Goal: Task Accomplishment & Management: Complete application form

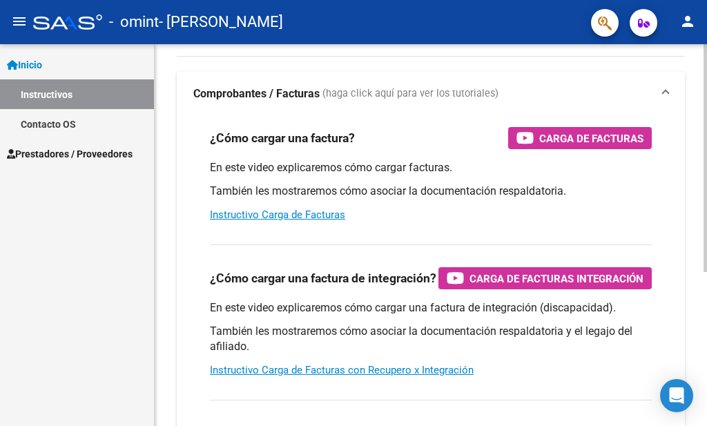
scroll to position [259, 0]
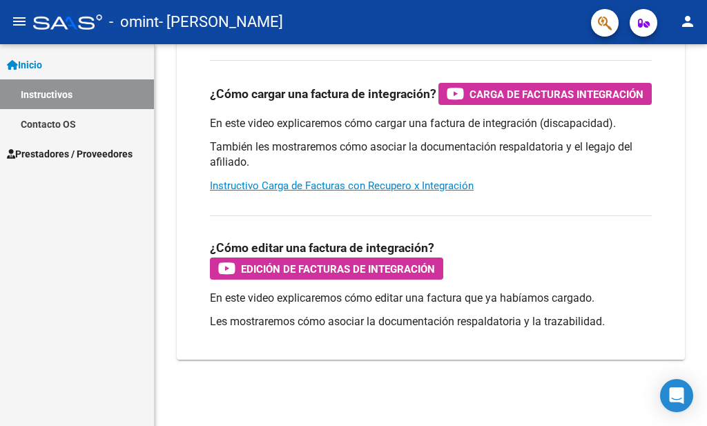
click at [86, 150] on span "Prestadores / Proveedores" at bounding box center [70, 153] width 126 height 15
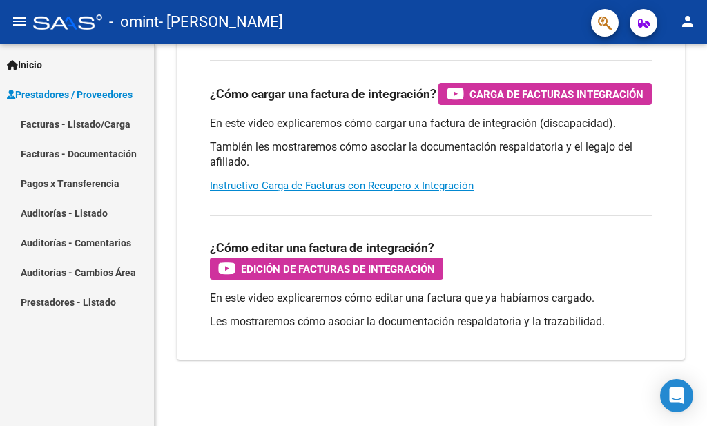
click at [101, 176] on link "Pagos x Transferencia" at bounding box center [77, 184] width 154 height 30
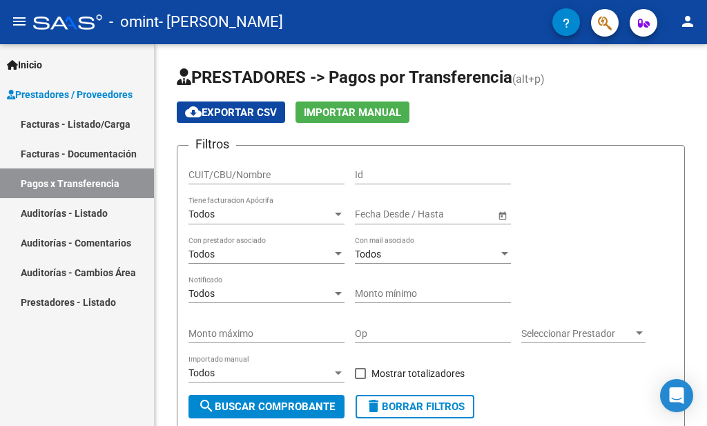
click at [81, 151] on link "Facturas - Documentación" at bounding box center [77, 154] width 154 height 30
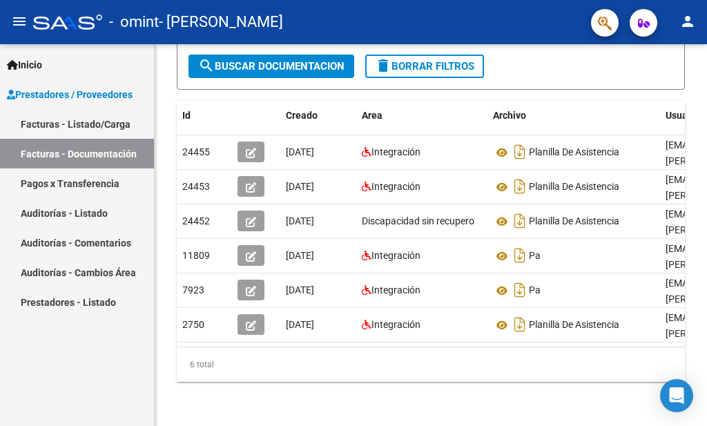
click at [50, 122] on link "Facturas - Listado/Carga" at bounding box center [77, 124] width 154 height 30
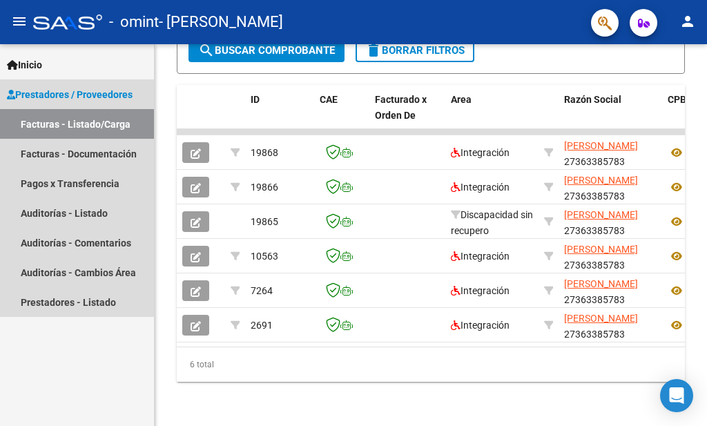
click at [78, 93] on span "Prestadores / Proveedores" at bounding box center [70, 94] width 126 height 15
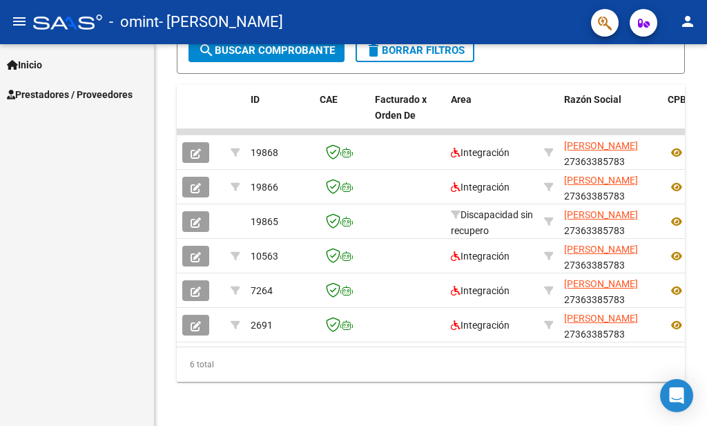
click at [78, 95] on span "Prestadores / Proveedores" at bounding box center [70, 94] width 126 height 15
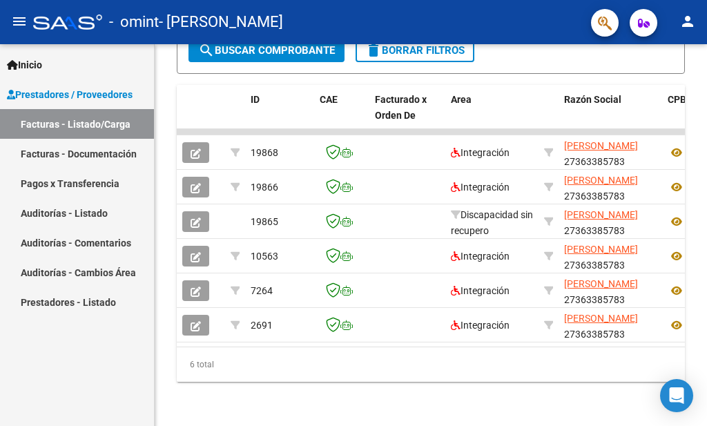
click at [66, 125] on link "Facturas - Listado/Carga" at bounding box center [77, 124] width 154 height 30
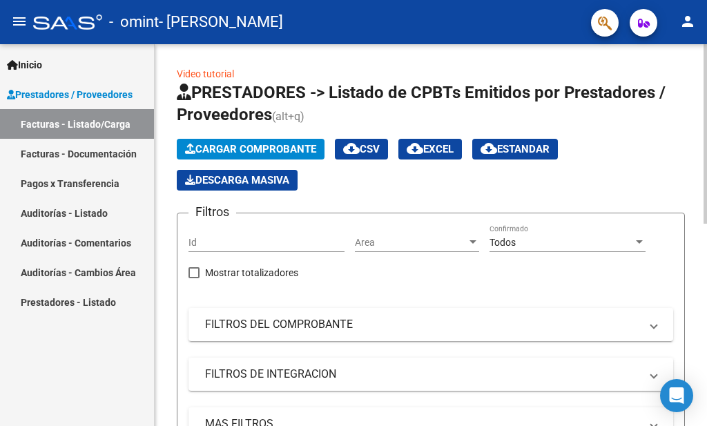
click at [290, 149] on span "Cargar Comprobante" at bounding box center [250, 149] width 131 height 12
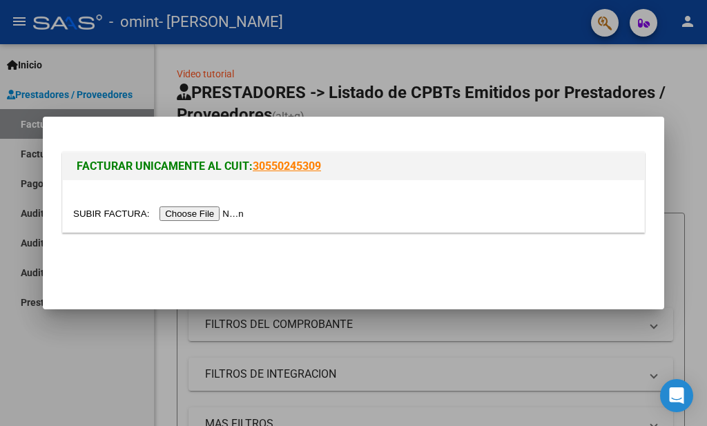
click at [111, 216] on input "file" at bounding box center [160, 214] width 175 height 15
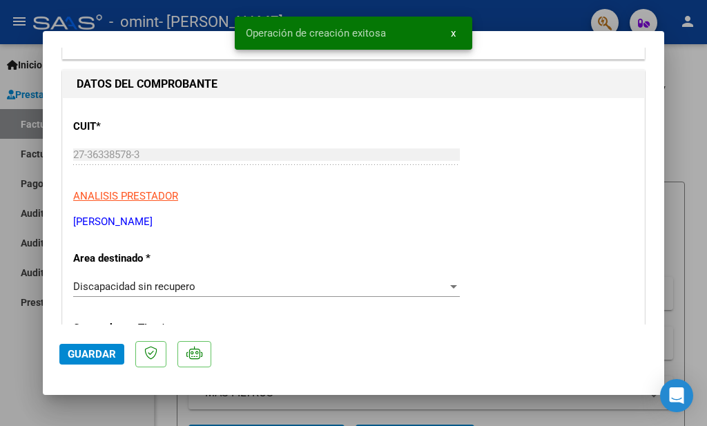
scroll to position [224, 0]
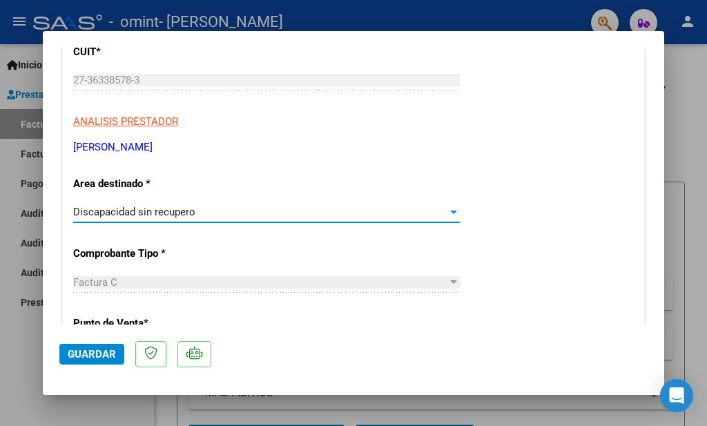
click at [450, 212] on div at bounding box center [453, 212] width 7 height 3
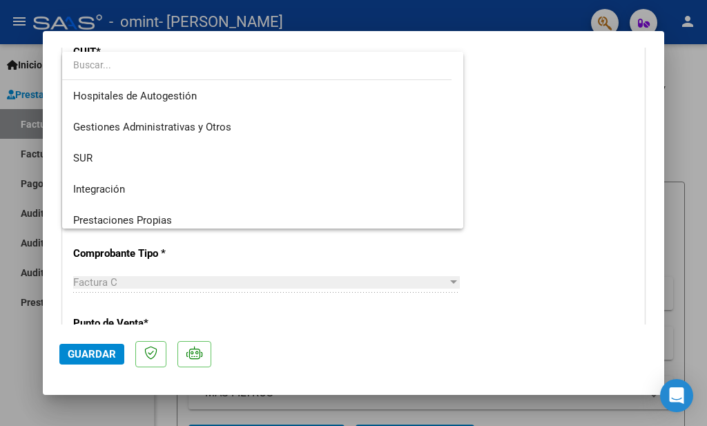
scroll to position [0, 0]
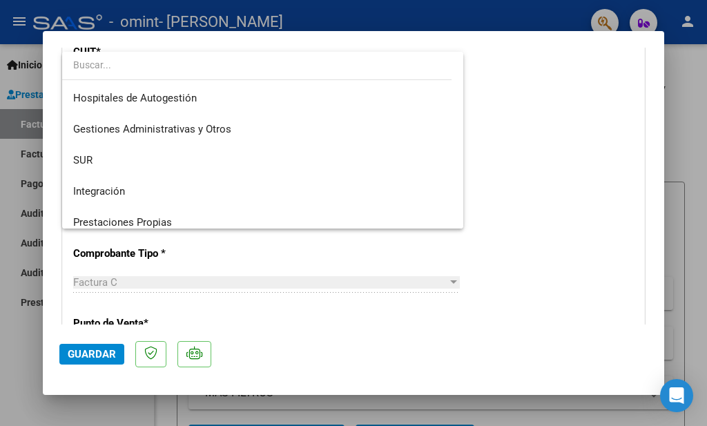
click at [554, 159] on div at bounding box center [353, 213] width 707 height 426
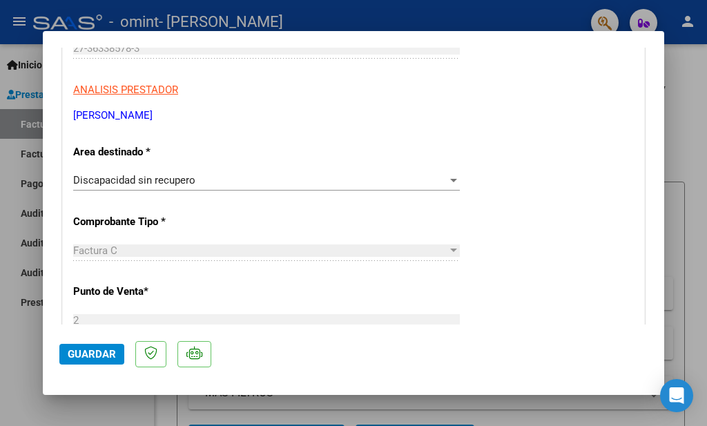
scroll to position [298, 0]
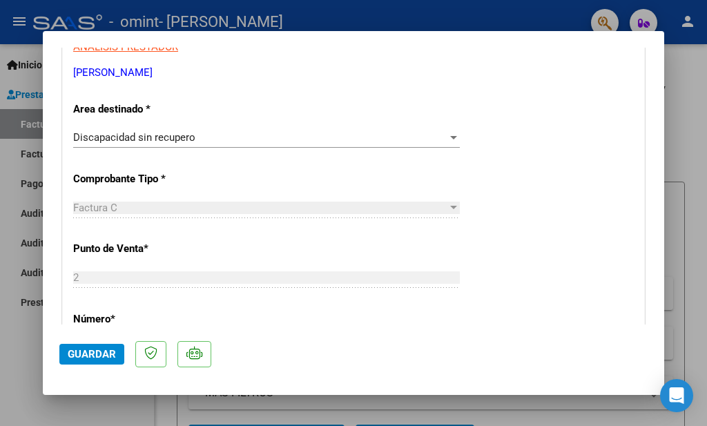
drag, startPoint x: 432, startPoint y: 41, endPoint x: 441, endPoint y: 64, distance: 23.9
click at [443, 67] on mat-dialog-container "COMPROBANTE VER COMPROBANTE ESTADO: Recibida. En proceso de confirmacion/acepta…" at bounding box center [354, 213] width 622 height 365
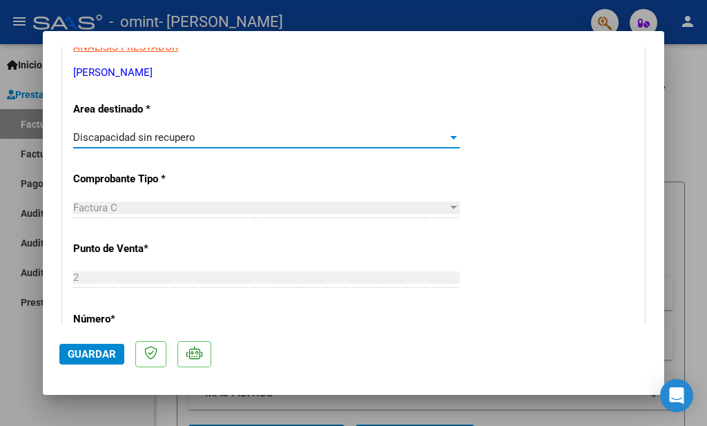
click at [341, 140] on div "Discapacidad sin recupero" at bounding box center [260, 137] width 374 height 12
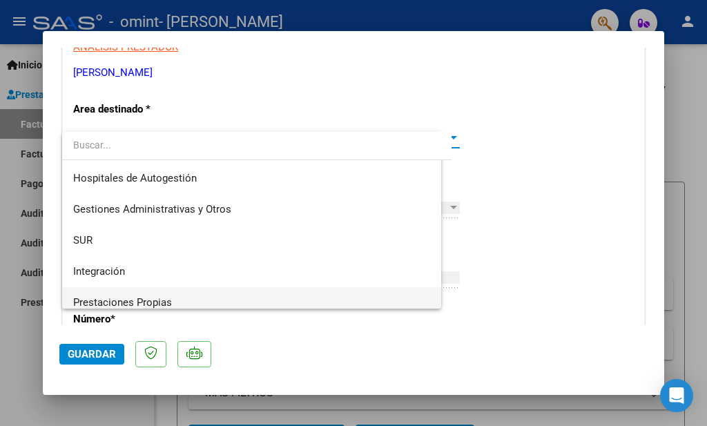
scroll to position [103, 0]
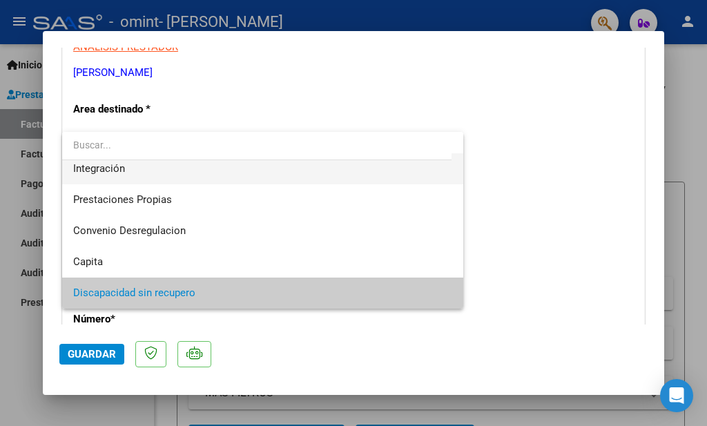
click at [151, 172] on span "Integración" at bounding box center [262, 168] width 379 height 31
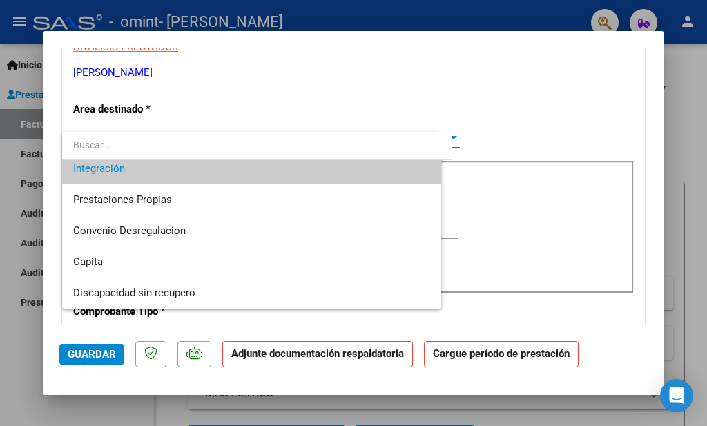
scroll to position [93, 0]
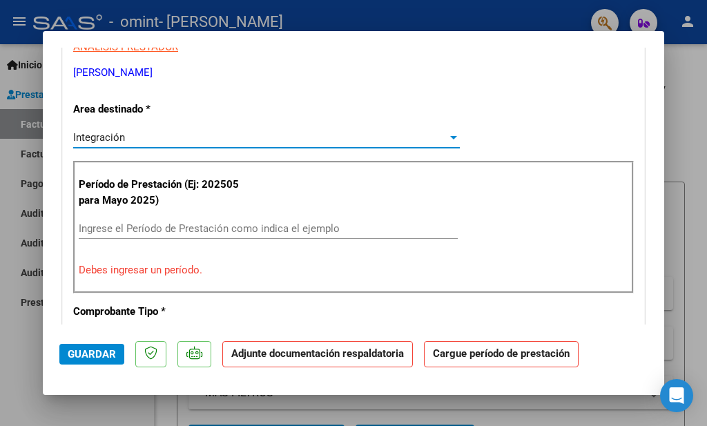
click at [167, 232] on input "Ingrese el Período de Prestación como indica el ejemplo" at bounding box center [268, 228] width 379 height 12
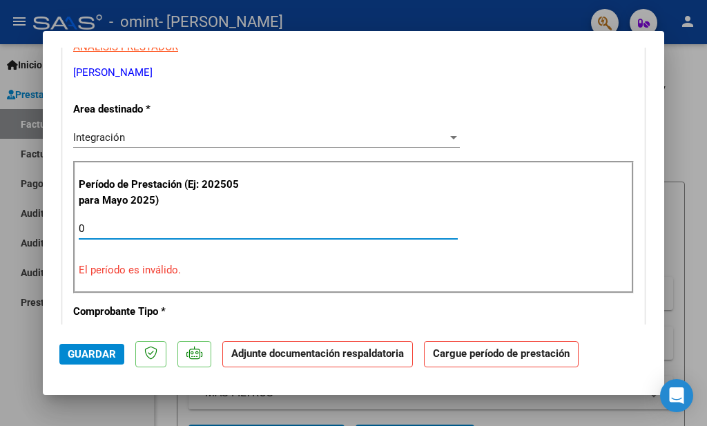
type input "06"
drag, startPoint x: 167, startPoint y: 229, endPoint x: 59, endPoint y: 232, distance: 107.8
click at [79, 235] on input "Ingrese el Período de Prestación como indica el ejemplo" at bounding box center [268, 228] width 379 height 12
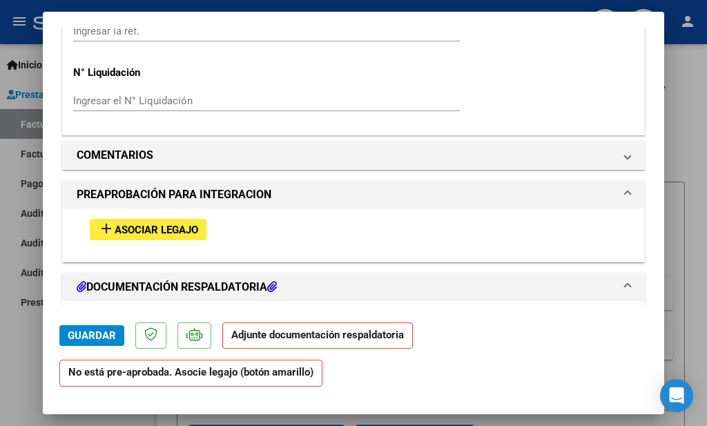
scroll to position [1119, 0]
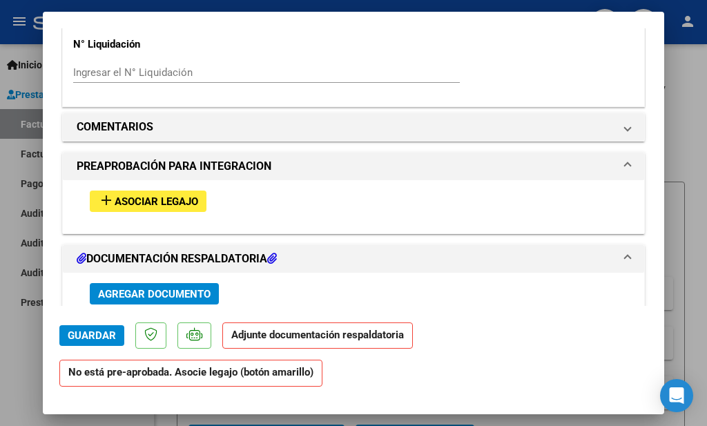
type input "202506"
click at [160, 195] on span "Asociar Legajo" at bounding box center [157, 201] width 84 height 12
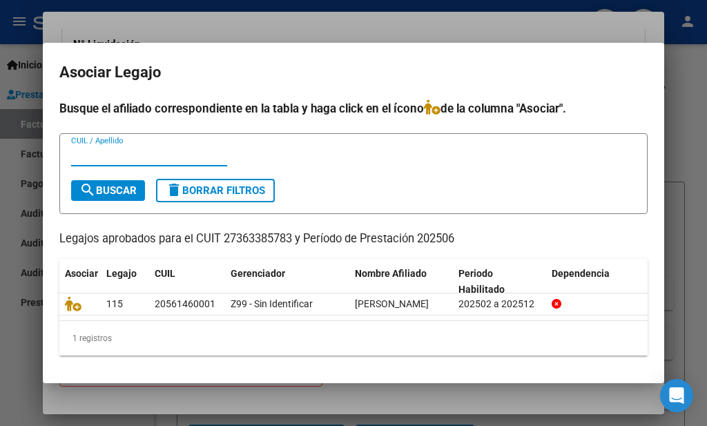
scroll to position [13, 0]
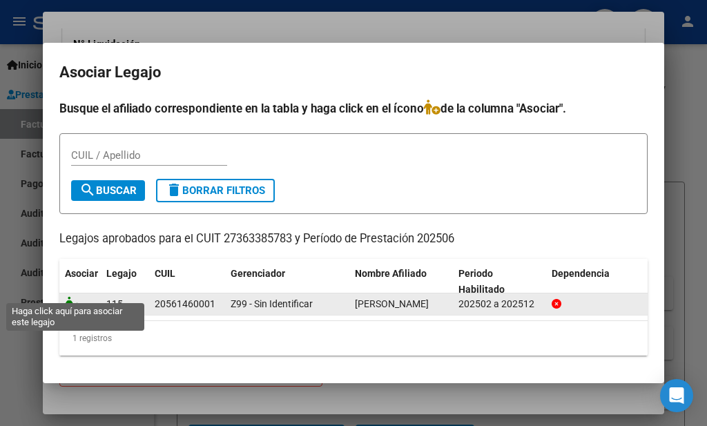
click at [75, 296] on icon at bounding box center [73, 303] width 17 height 15
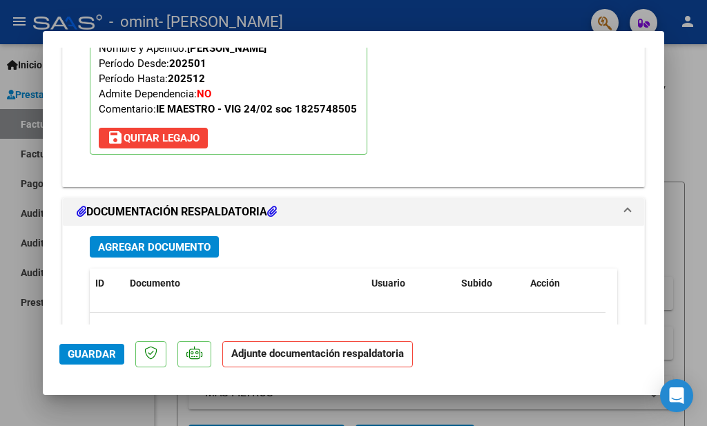
scroll to position [1428, 0]
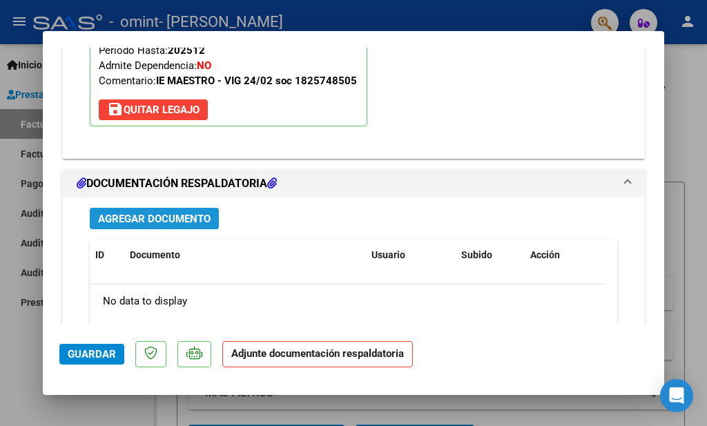
click at [182, 213] on span "Agregar Documento" at bounding box center [154, 219] width 113 height 12
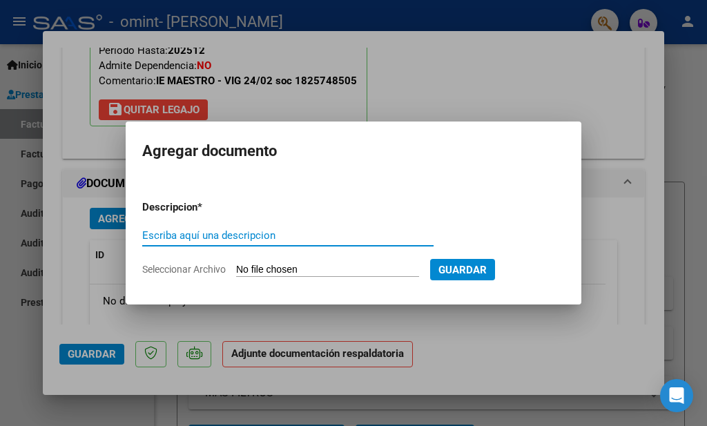
click at [265, 270] on input "Seleccionar Archivo" at bounding box center [327, 270] width 183 height 13
type input "C:\fakepath\ASISTENCIA [PERSON_NAME][DATE].jpeg"
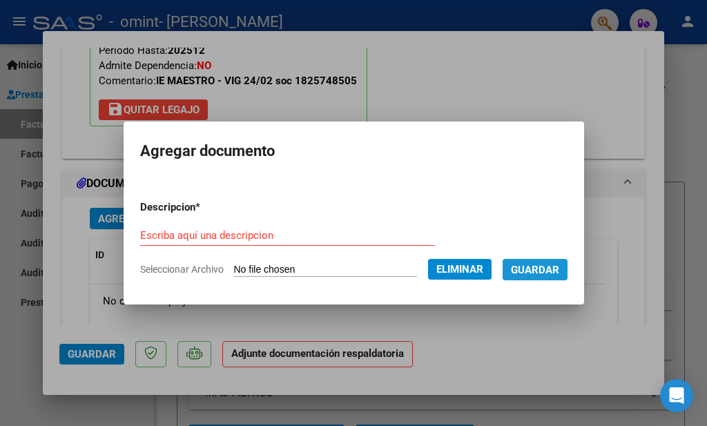
click at [552, 266] on span "Guardar" at bounding box center [535, 270] width 48 height 12
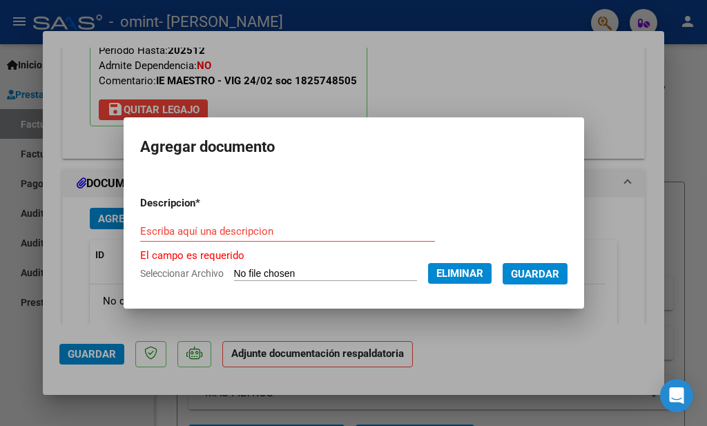
click at [552, 271] on span "Guardar" at bounding box center [535, 274] width 48 height 12
click at [136, 321] on div at bounding box center [353, 213] width 707 height 426
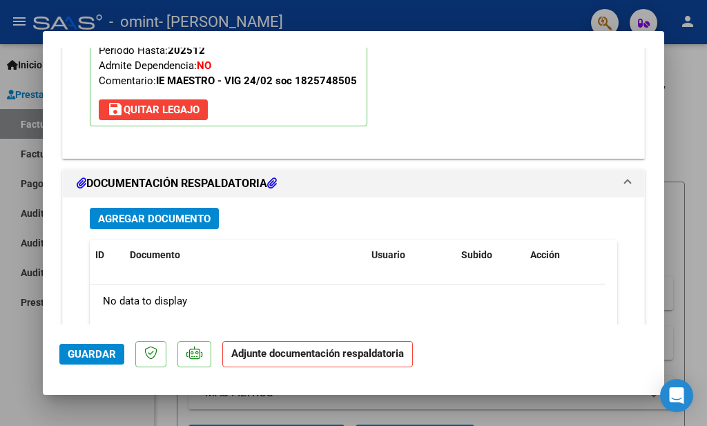
click at [326, 355] on strong "Adjunte documentación respaldatoria" at bounding box center [317, 353] width 173 height 12
click at [178, 213] on span "Agregar Documento" at bounding box center [154, 219] width 113 height 12
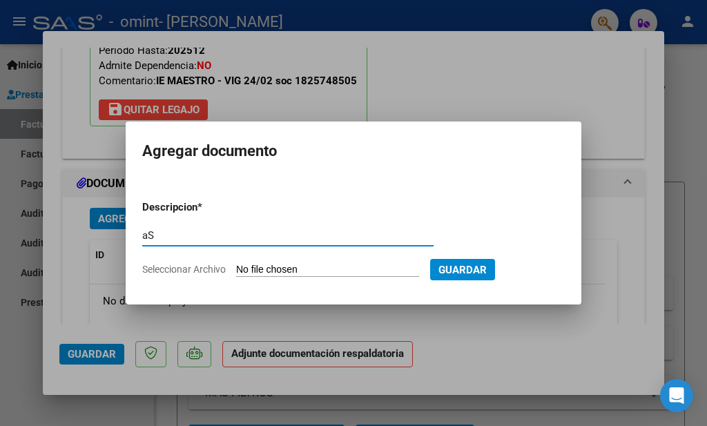
type input "a"
type input "Asistencia Junio"
click at [274, 267] on input "Seleccionar Archivo" at bounding box center [327, 270] width 183 height 13
type input "C:\fakepath\ASISTENCIA [PERSON_NAME][DATE].jpeg"
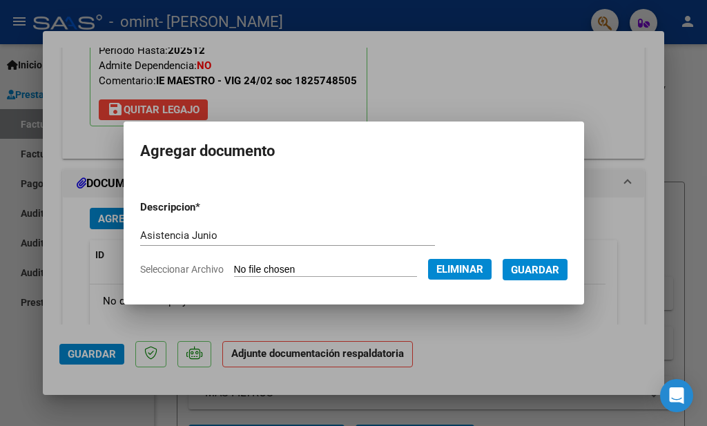
click at [557, 266] on span "Guardar" at bounding box center [535, 270] width 48 height 12
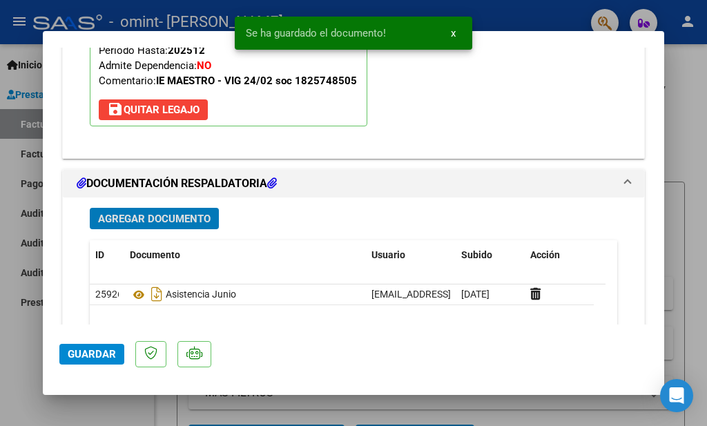
scroll to position [1577, 0]
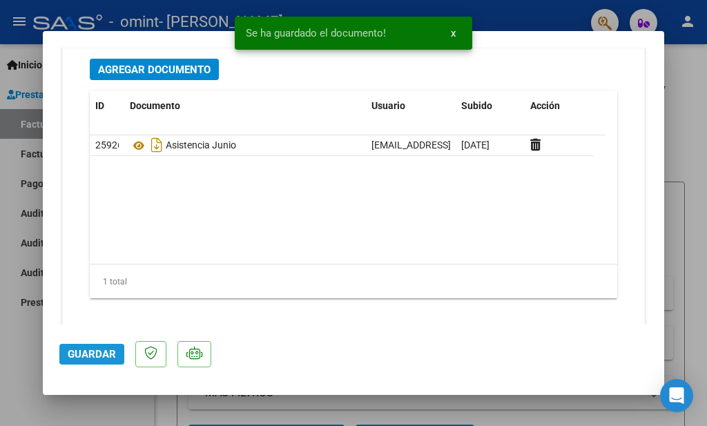
click at [77, 355] on span "Guardar" at bounding box center [92, 354] width 48 height 12
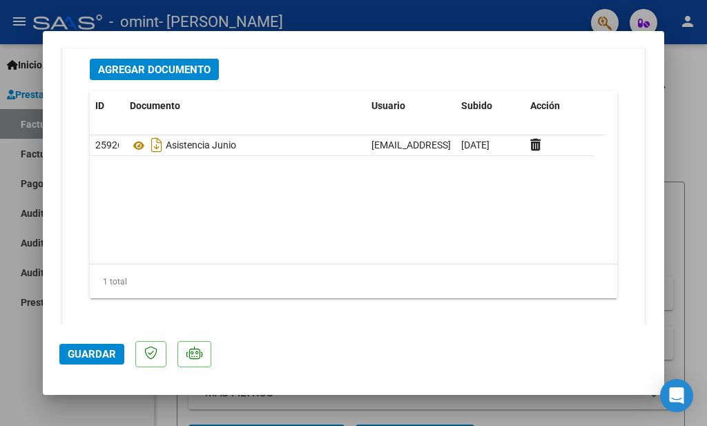
click at [693, 152] on div at bounding box center [353, 213] width 707 height 426
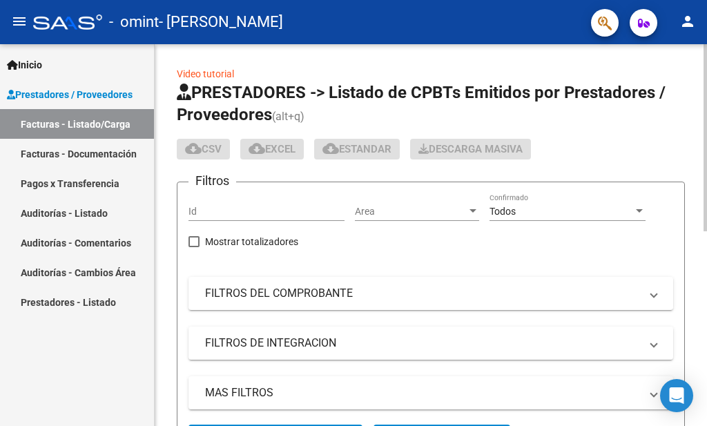
click at [689, 151] on div "Video tutorial PRESTADORES -> Listado de CPBTs Emitidos por Prestadores / Prove…" at bounding box center [431, 429] width 553 height 771
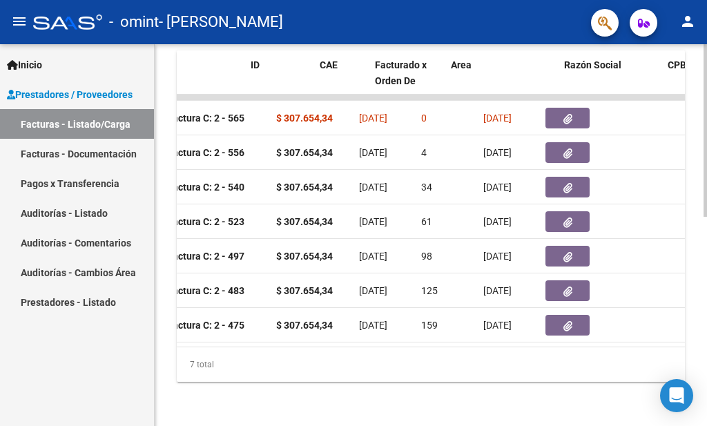
scroll to position [0, 0]
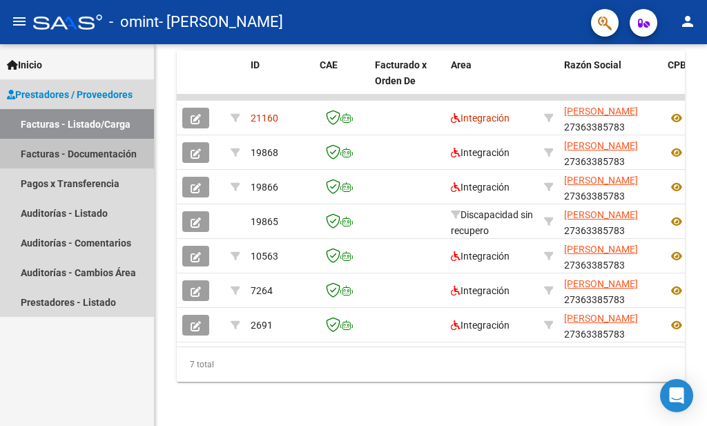
click at [102, 155] on link "Facturas - Documentación" at bounding box center [77, 154] width 154 height 30
